Goal: Find specific page/section: Find specific page/section

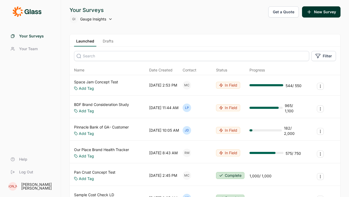
click at [22, 160] on span "Help" at bounding box center [23, 159] width 8 height 5
click at [15, 161] on link "Help" at bounding box center [30, 159] width 48 height 13
click at [10, 159] on link "Help" at bounding box center [30, 159] width 48 height 13
click at [25, 158] on span "Help" at bounding box center [23, 159] width 8 height 5
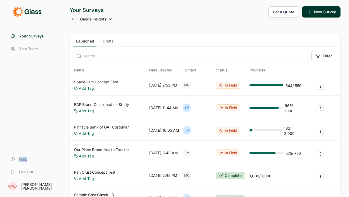
click at [25, 158] on span "Help" at bounding box center [23, 159] width 8 height 5
click at [60, 134] on div "Your Surveys Your Team Help Log Out [PERSON_NAME]" at bounding box center [30, 98] width 61 height 197
click at [20, 159] on span "Help" at bounding box center [23, 159] width 8 height 5
click at [46, 161] on link "Help" at bounding box center [30, 159] width 48 height 13
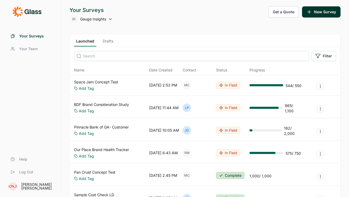
click at [22, 160] on span "Help" at bounding box center [23, 159] width 8 height 5
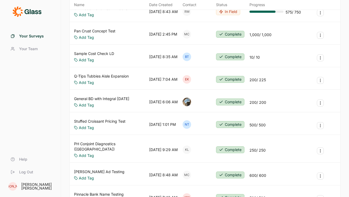
scroll to position [167, 0]
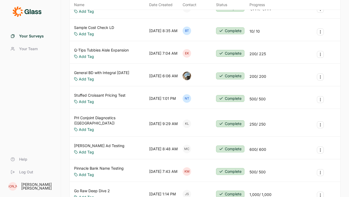
click at [29, 161] on link "Help" at bounding box center [30, 159] width 48 height 13
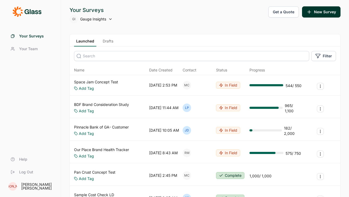
click at [18, 160] on link "Help" at bounding box center [30, 159] width 48 height 13
click at [36, 127] on div "Your Surveys Your Team Help Log Out" at bounding box center [30, 104] width 48 height 149
click at [312, 12] on icon "button" at bounding box center [309, 11] width 5 height 5
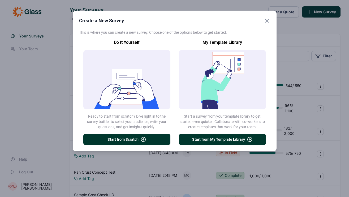
click at [136, 132] on div "Do It Yourself Ready to start from scratch? Dive right in to the survey builder…" at bounding box center [126, 92] width 87 height 106
click at [138, 142] on button "Start from Scratch" at bounding box center [126, 139] width 87 height 11
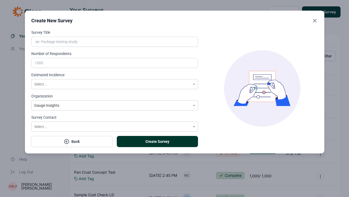
click at [97, 139] on button "Back" at bounding box center [71, 141] width 81 height 11
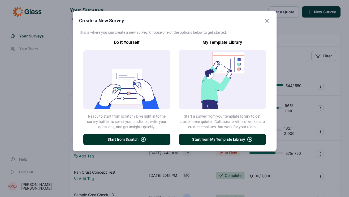
click at [265, 21] on icon "Close" at bounding box center [267, 21] width 6 height 6
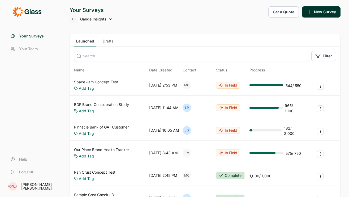
click at [108, 82] on link "Space Jam Concept Test" at bounding box center [96, 81] width 44 height 5
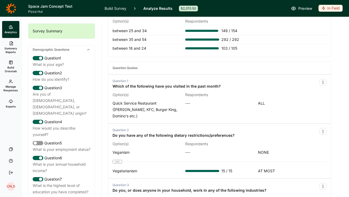
scroll to position [254, 0]
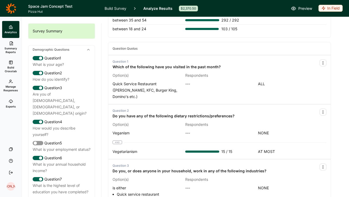
click at [299, 8] on span "Preview" at bounding box center [306, 8] width 14 height 6
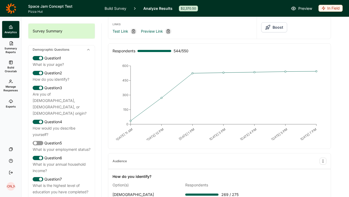
scroll to position [0, 0]
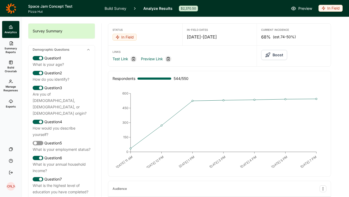
click at [9, 48] on span "Summary Reports" at bounding box center [10, 49] width 13 height 7
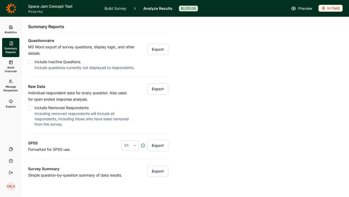
click at [10, 7] on icon at bounding box center [11, 8] width 10 height 11
